Goal: Transaction & Acquisition: Obtain resource

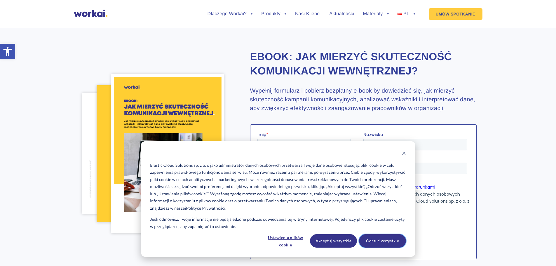
click at [378, 243] on button "Odrzuć wszystkie" at bounding box center [382, 240] width 47 height 13
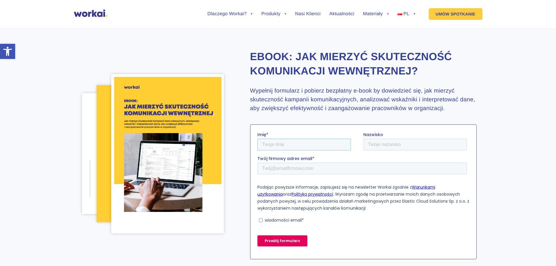
click at [282, 146] on input "Imię *" at bounding box center [303, 144] width 93 height 12
type input "[PERSON_NAME]"
click at [405, 148] on input "Nazwisko" at bounding box center [415, 144] width 104 height 12
type input "[PERSON_NAME]"
click at [349, 162] on div "Twój firmowy adres email *" at bounding box center [363, 164] width 212 height 19
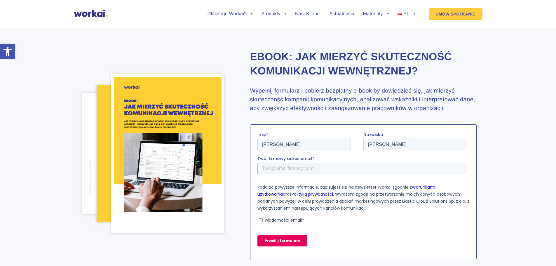
click at [341, 167] on input "Twój firmowy adres email *" at bounding box center [362, 168] width 210 height 12
type input "[PERSON_NAME][EMAIL_ADDRESS][DOMAIN_NAME]"
click at [274, 217] on p "wiadomości email" at bounding box center [283, 220] width 37 height 6
click at [263, 218] on input "wiadomości email *" at bounding box center [261, 220] width 4 height 4
checkbox input "true"
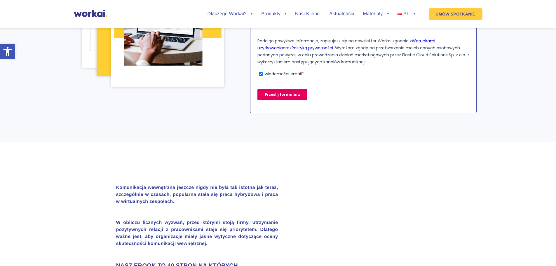
scroll to position [88, 0]
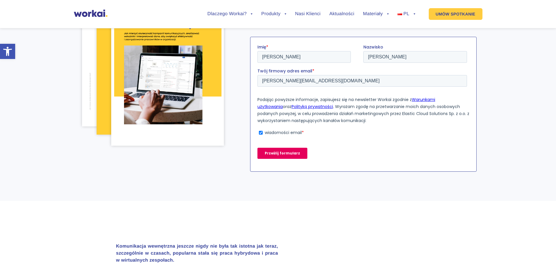
click at [274, 154] on input "Prześlij formularz" at bounding box center [282, 153] width 50 height 11
